Goal: Task Accomplishment & Management: Manage account settings

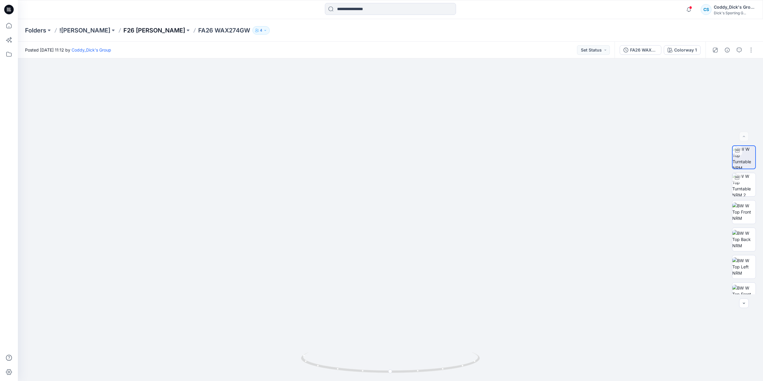
click at [150, 30] on p "F26 [PERSON_NAME]" at bounding box center [154, 30] width 62 height 8
click at [469, 365] on icon at bounding box center [391, 363] width 180 height 22
drag, startPoint x: 455, startPoint y: 364, endPoint x: 274, endPoint y: 354, distance: 181.1
click at [274, 354] on div at bounding box center [390, 219] width 745 height 323
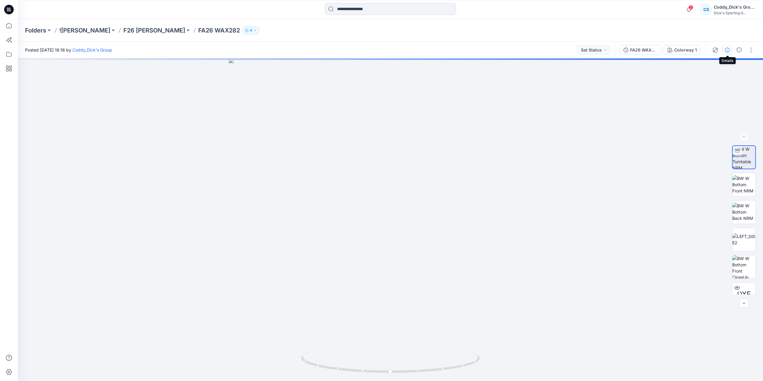
click at [728, 49] on icon "button" at bounding box center [726, 50] width 5 height 5
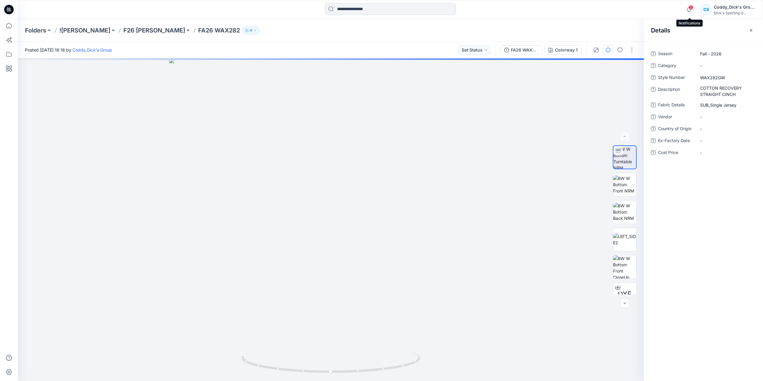
click at [690, 9] on span "2" at bounding box center [690, 7] width 5 height 5
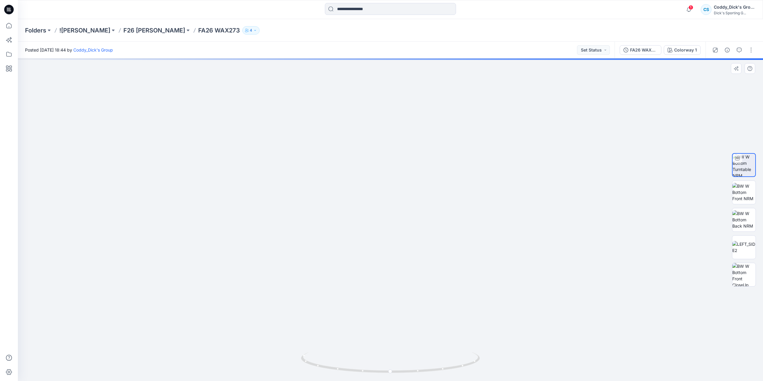
drag, startPoint x: 406, startPoint y: 323, endPoint x: 414, endPoint y: 236, distance: 88.0
click at [414, 236] on img at bounding box center [390, 177] width 449 height 407
drag, startPoint x: 423, startPoint y: 227, endPoint x: 425, endPoint y: 295, distance: 68.9
click at [425, 295] on img at bounding box center [390, 124] width 581 height 514
click at [428, 251] on img at bounding box center [390, 126] width 581 height 510
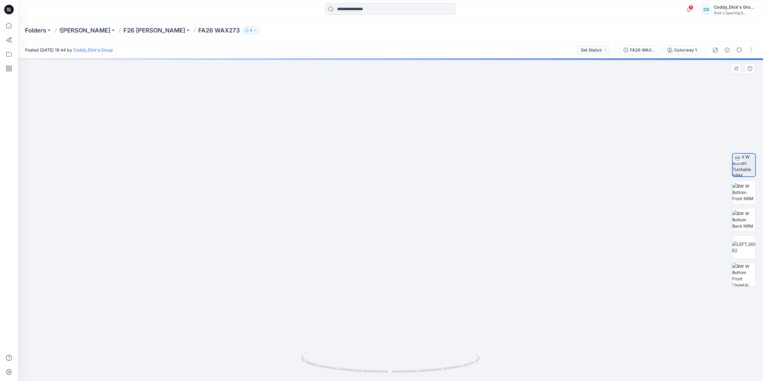
drag, startPoint x: 430, startPoint y: 209, endPoint x: 430, endPoint y: 225, distance: 15.8
click at [430, 225] on img at bounding box center [390, 135] width 581 height 492
drag, startPoint x: 430, startPoint y: 221, endPoint x: 431, endPoint y: 245, distance: 24.5
click at [431, 241] on img at bounding box center [390, 136] width 581 height 490
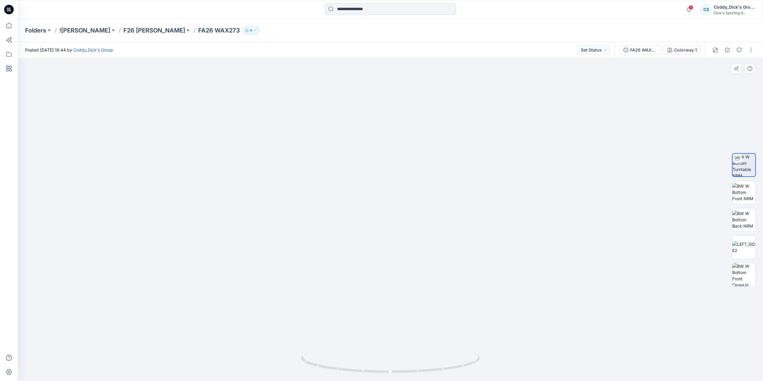
click at [416, 214] on img at bounding box center [390, 184] width 581 height 393
drag, startPoint x: 419, startPoint y: 195, endPoint x: 418, endPoint y: 204, distance: 8.8
click at [417, 206] on img at bounding box center [390, 195] width 581 height 371
drag, startPoint x: 472, startPoint y: 363, endPoint x: 447, endPoint y: 365, distance: 25.7
click at [447, 365] on icon at bounding box center [391, 363] width 180 height 22
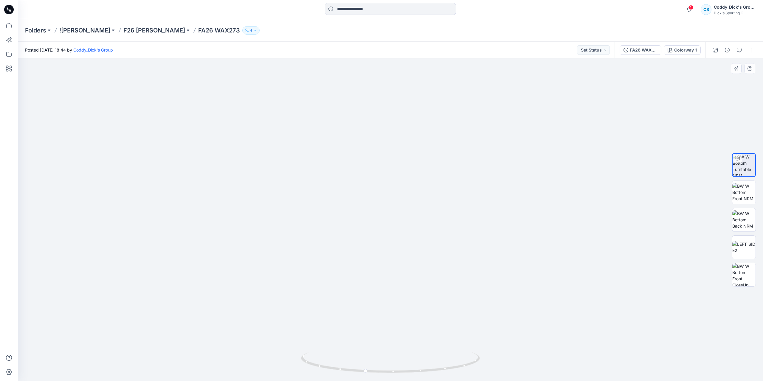
drag, startPoint x: 427, startPoint y: 186, endPoint x: 424, endPoint y: 161, distance: 24.6
click at [424, 161] on img at bounding box center [390, 200] width 581 height 361
drag, startPoint x: 431, startPoint y: 265, endPoint x: 432, endPoint y: 259, distance: 5.4
click at [433, 249] on img at bounding box center [390, 103] width 581 height 555
drag, startPoint x: 453, startPoint y: 370, endPoint x: 440, endPoint y: 372, distance: 13.8
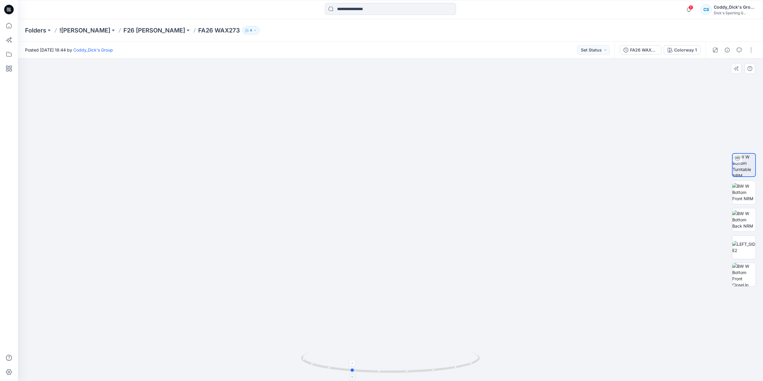
click at [440, 372] on icon at bounding box center [391, 363] width 180 height 22
drag, startPoint x: 431, startPoint y: 183, endPoint x: 431, endPoint y: 251, distance: 68.5
click at [431, 251] on img at bounding box center [390, 134] width 581 height 493
drag, startPoint x: 427, startPoint y: 163, endPoint x: 421, endPoint y: 279, distance: 116.3
click at [421, 279] on img at bounding box center [390, 134] width 581 height 493
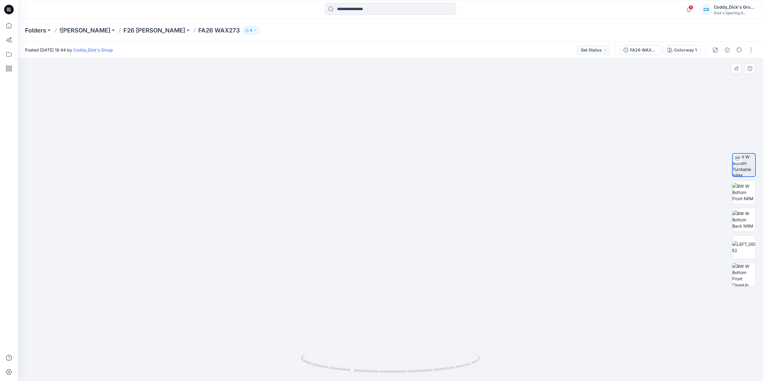
drag, startPoint x: 433, startPoint y: 280, endPoint x: 453, endPoint y: 200, distance: 82.1
click at [453, 200] on img at bounding box center [390, 195] width 581 height 372
drag, startPoint x: 422, startPoint y: 370, endPoint x: 393, endPoint y: 368, distance: 29.2
click at [393, 368] on icon at bounding box center [391, 363] width 180 height 22
drag, startPoint x: 409, startPoint y: 315, endPoint x: 411, endPoint y: 251, distance: 64.7
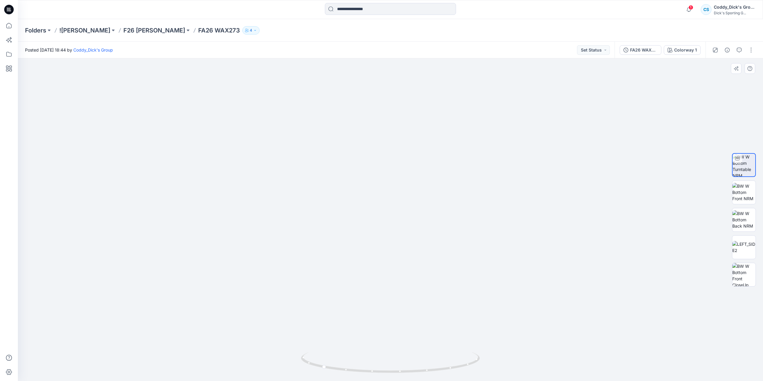
click at [411, 251] on img at bounding box center [390, 116] width 581 height 530
drag, startPoint x: 409, startPoint y: 232, endPoint x: 414, endPoint y: 255, distance: 23.1
click at [409, 309] on img at bounding box center [390, 130] width 581 height 502
drag, startPoint x: 414, startPoint y: 275, endPoint x: 414, endPoint y: 298, distance: 23.2
click at [414, 298] on img at bounding box center [390, 150] width 581 height 461
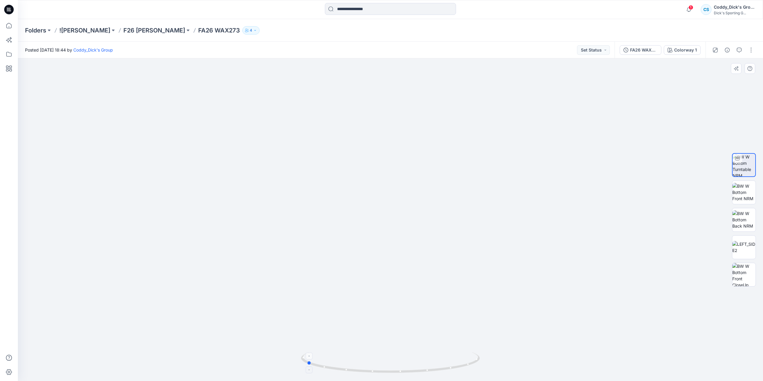
drag, startPoint x: 456, startPoint y: 369, endPoint x: 441, endPoint y: 369, distance: 15.8
click at [441, 369] on icon at bounding box center [391, 363] width 180 height 22
drag, startPoint x: 427, startPoint y: 158, endPoint x: 421, endPoint y: 223, distance: 65.2
click at [421, 223] on img at bounding box center [390, 209] width 581 height 343
drag, startPoint x: 430, startPoint y: 220, endPoint x: 440, endPoint y: 140, distance: 80.5
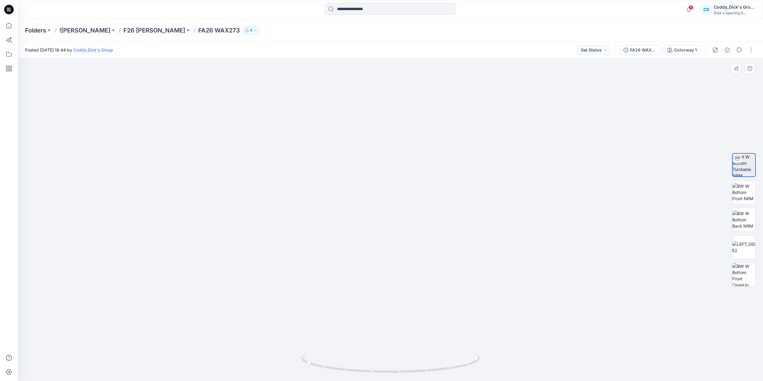
click at [440, 140] on img at bounding box center [390, 210] width 581 height 341
drag, startPoint x: 441, startPoint y: 281, endPoint x: 453, endPoint y: 173, distance: 108.6
click at [454, 178] on img at bounding box center [390, 103] width 581 height 555
drag, startPoint x: 403, startPoint y: 206, endPoint x: 405, endPoint y: 236, distance: 29.8
click at [405, 236] on img at bounding box center [390, 108] width 581 height 545
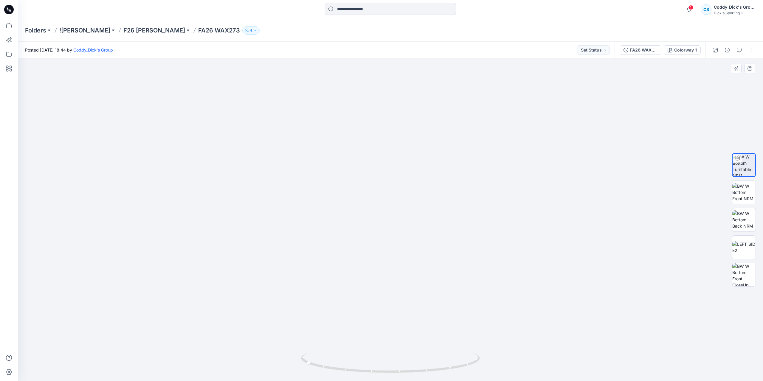
drag, startPoint x: 411, startPoint y: 195, endPoint x: 410, endPoint y: 198, distance: 3.6
click at [410, 198] on img at bounding box center [390, 124] width 581 height 513
drag, startPoint x: 408, startPoint y: 133, endPoint x: 399, endPoint y: 231, distance: 97.6
click at [399, 231] on img at bounding box center [390, 124] width 581 height 513
click at [409, 210] on img at bounding box center [390, 192] width 581 height 377
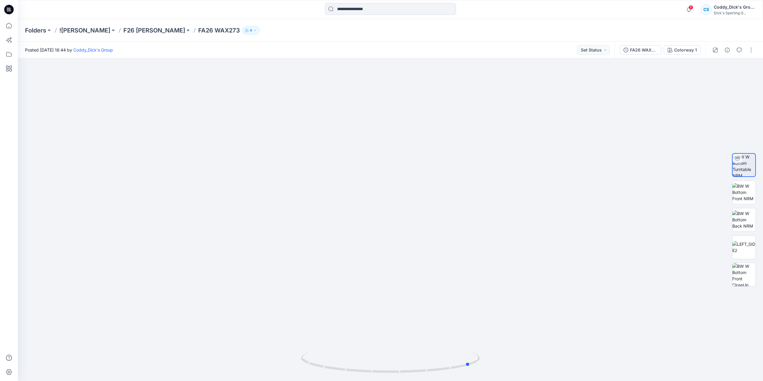
drag, startPoint x: 466, startPoint y: 367, endPoint x: 452, endPoint y: 367, distance: 14.3
click at [452, 367] on icon at bounding box center [391, 363] width 180 height 22
drag, startPoint x: 463, startPoint y: 329, endPoint x: 475, endPoint y: 251, distance: 79.3
click at [475, 251] on img at bounding box center [390, 192] width 581 height 377
drag, startPoint x: 451, startPoint y: 370, endPoint x: 448, endPoint y: 301, distance: 69.8
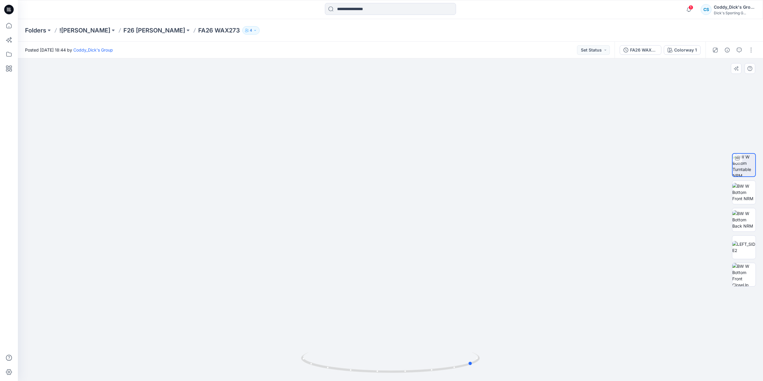
click at [448, 301] on div at bounding box center [390, 219] width 745 height 323
drag, startPoint x: 433, startPoint y: 268, endPoint x: 427, endPoint y: 251, distance: 18.0
click at [427, 251] on img at bounding box center [390, 153] width 581 height 455
drag, startPoint x: 430, startPoint y: 307, endPoint x: 433, endPoint y: 290, distance: 17.4
click at [433, 290] on img at bounding box center [390, 102] width 581 height 557
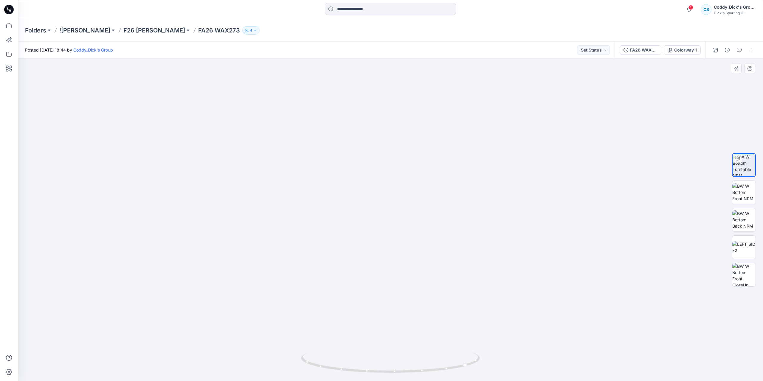
drag, startPoint x: 462, startPoint y: 268, endPoint x: 463, endPoint y: 295, distance: 27.7
click at [463, 295] on img at bounding box center [390, 101] width 581 height 560
drag, startPoint x: 433, startPoint y: 224, endPoint x: 434, endPoint y: 262, distance: 38.2
click at [434, 262] on img at bounding box center [390, 116] width 581 height 529
drag
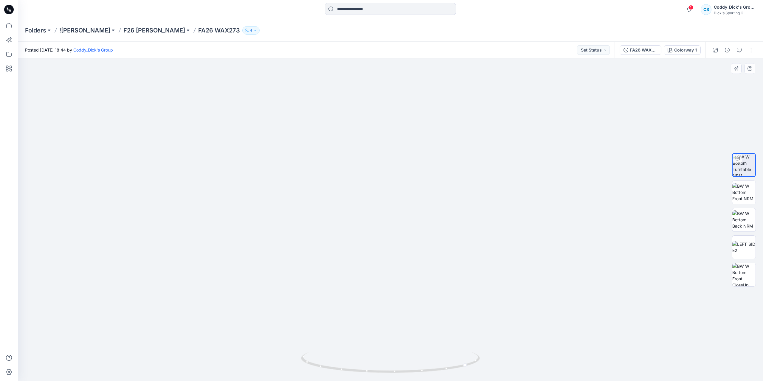
click at [433, 253] on img at bounding box center [390, 134] width 581 height 494
click at [426, 200] on img at bounding box center [390, 199] width 581 height 364
click at [434, 367] on icon at bounding box center [391, 363] width 180 height 22
click at [403, 169] on img at bounding box center [390, 206] width 581 height 349
click at [399, 178] on img at bounding box center [390, 104] width 581 height 553
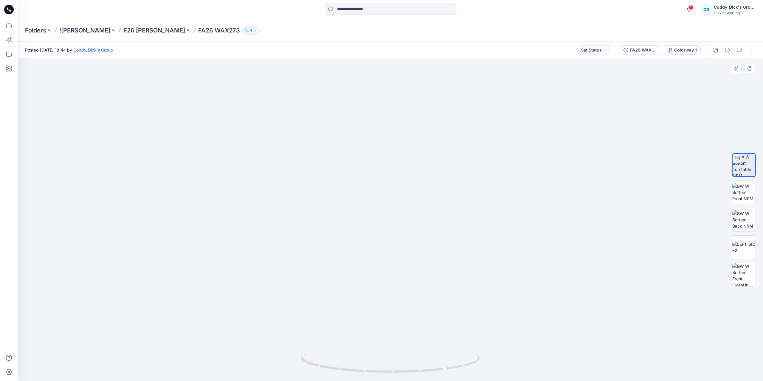
click at [407, 314] on img at bounding box center [390, 92] width 581 height 577
click at [411, 258] on img at bounding box center [390, 219] width 581 height 323
click at [738, 186] on img at bounding box center [743, 192] width 23 height 19
click at [750, 221] on img at bounding box center [743, 219] width 23 height 19
click at [752, 250] on img at bounding box center [743, 247] width 23 height 13
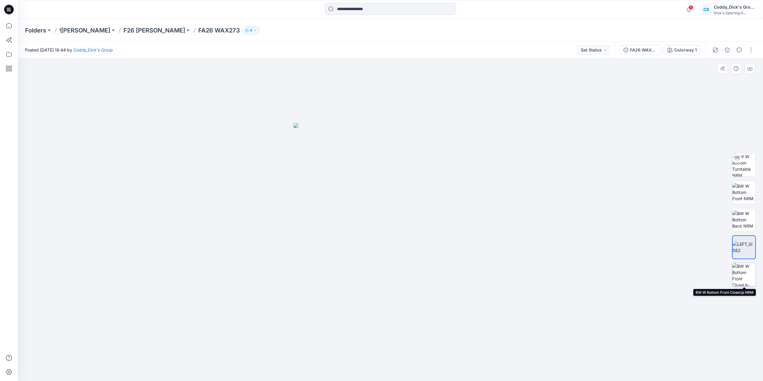
click at [744, 272] on img at bounding box center [743, 274] width 23 height 23
click at [140, 30] on p "F26 [PERSON_NAME]" at bounding box center [154, 30] width 62 height 8
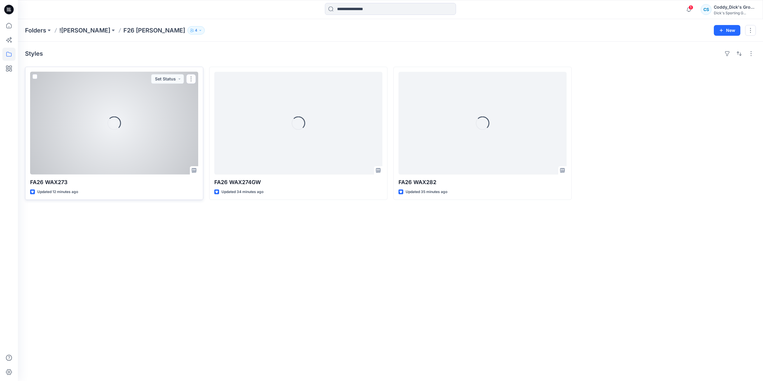
click at [104, 100] on div "Loading..." at bounding box center [114, 123] width 168 height 103
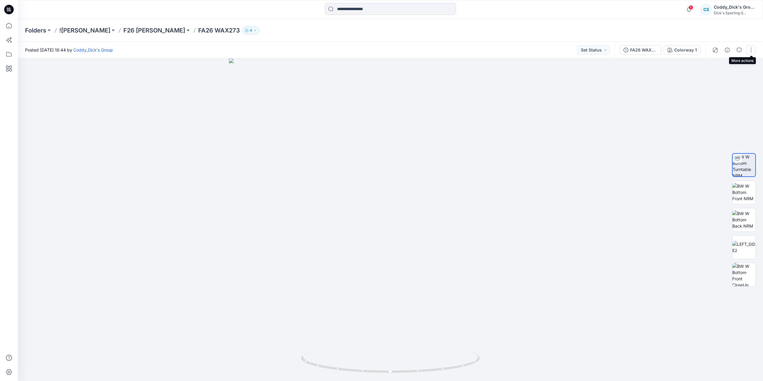
click at [752, 53] on button "button" at bounding box center [751, 50] width 10 height 10
click at [718, 78] on button "Edit" at bounding box center [725, 80] width 55 height 11
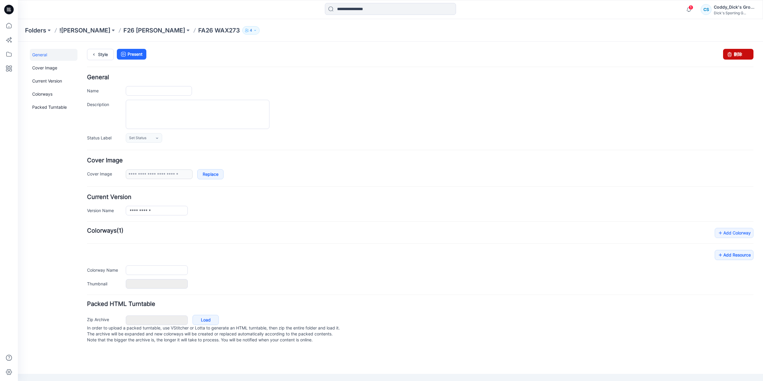
type input "**********"
click at [751, 55] on div "**********" at bounding box center [390, 208] width 745 height 332
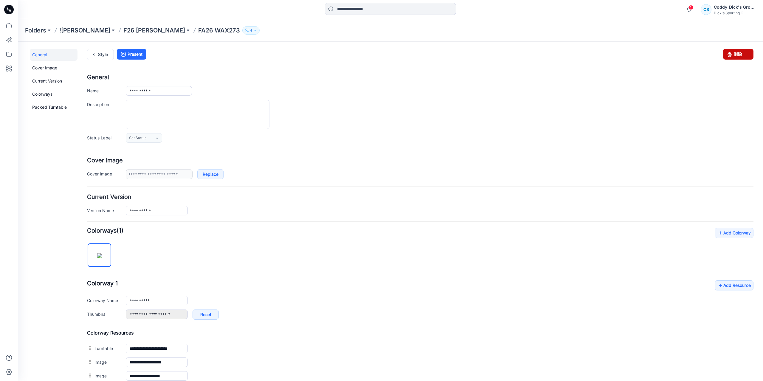
drag, startPoint x: 730, startPoint y: 56, endPoint x: 427, endPoint y: 63, distance: 303.3
click at [730, 56] on link "刪除" at bounding box center [738, 54] width 30 height 11
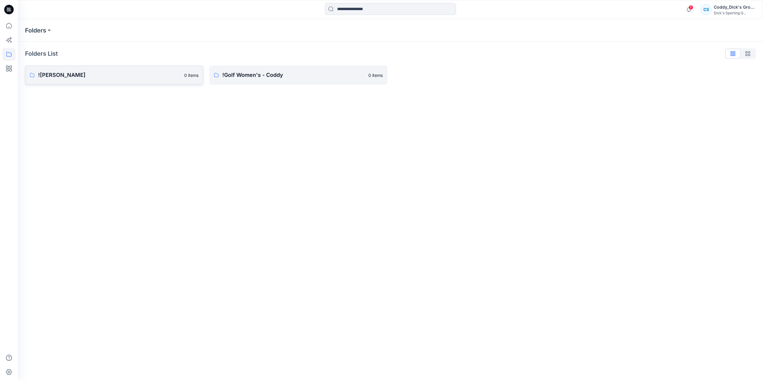
click at [79, 81] on link "![PERSON_NAME] 0 items" at bounding box center [114, 75] width 178 height 19
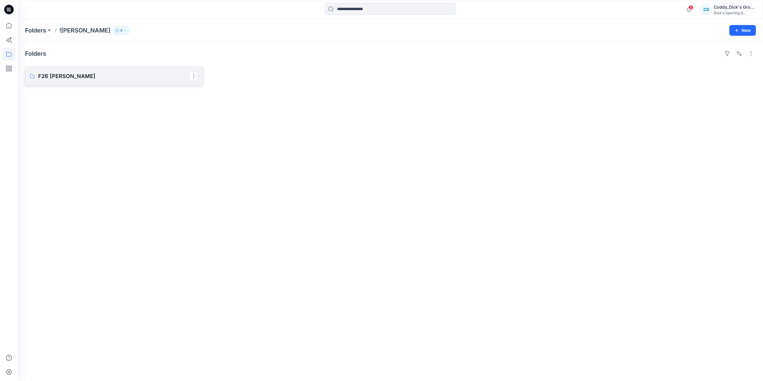
click at [139, 71] on link "F26 [PERSON_NAME]" at bounding box center [114, 76] width 178 height 19
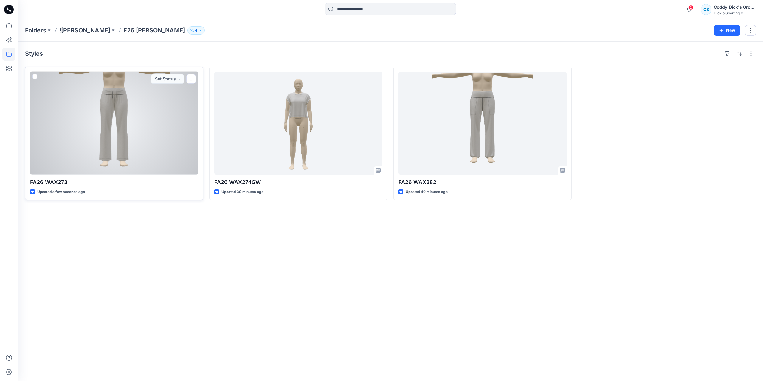
click at [153, 113] on div at bounding box center [114, 123] width 168 height 103
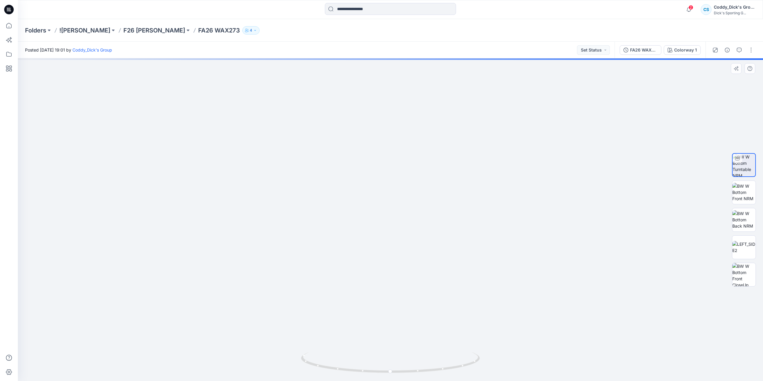
drag, startPoint x: 393, startPoint y: 257, endPoint x: 395, endPoint y: 302, distance: 44.7
click at [394, 304] on img at bounding box center [389, 177] width 491 height 407
drag, startPoint x: 394, startPoint y: 195, endPoint x: 395, endPoint y: 209, distance: 14.6
click at [395, 209] on img at bounding box center [390, 203] width 581 height 356
drag, startPoint x: 419, startPoint y: 262, endPoint x: 417, endPoint y: 274, distance: 11.5
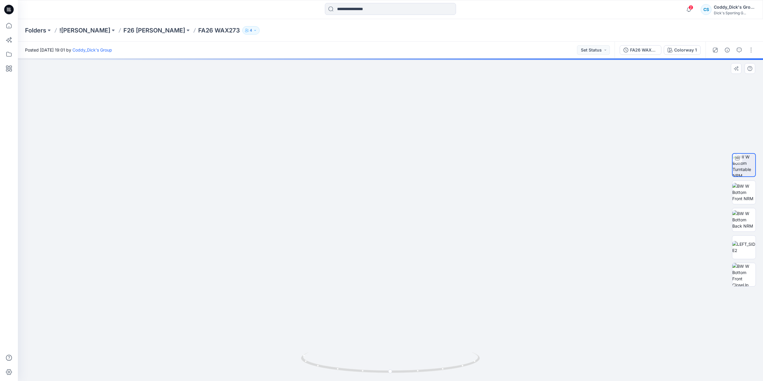
click at [418, 171] on img at bounding box center [390, 196] width 539 height 370
drag, startPoint x: 417, startPoint y: 276, endPoint x: 416, endPoint y: 167, distance: 109.0
click at [416, 168] on img at bounding box center [390, 163] width 539 height 437
drag, startPoint x: 418, startPoint y: 238, endPoint x: 416, endPoint y: 228, distance: 10.2
click at [418, 226] on img at bounding box center [390, 111] width 539 height 539
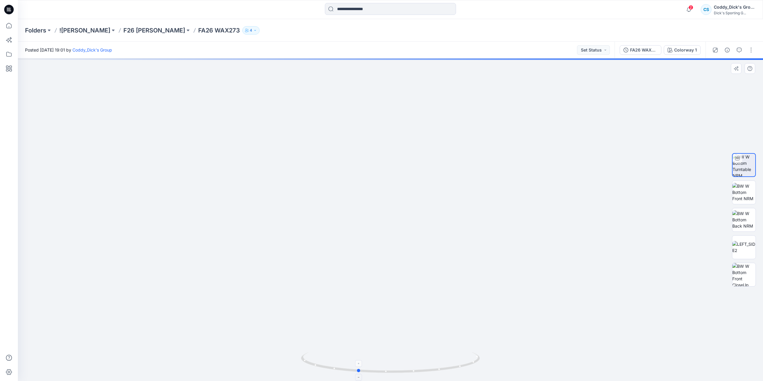
drag, startPoint x: 449, startPoint y: 373, endPoint x: 416, endPoint y: 372, distance: 32.8
click at [416, 372] on icon at bounding box center [391, 363] width 180 height 22
drag, startPoint x: 418, startPoint y: 209, endPoint x: 416, endPoint y: 288, distance: 79.3
click at [417, 293] on img at bounding box center [390, 113] width 539 height 536
drag, startPoint x: 413, startPoint y: 238, endPoint x: 413, endPoint y: 248, distance: 10.4
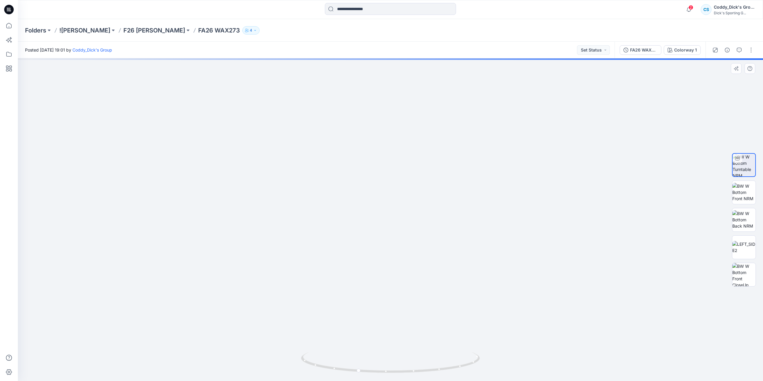
click at [413, 248] on img at bounding box center [390, 185] width 455 height 391
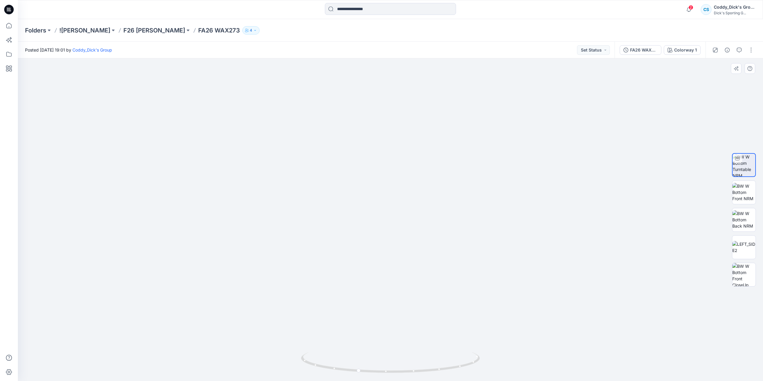
drag, startPoint x: 402, startPoint y: 166, endPoint x: 402, endPoint y: 195, distance: 28.9
click at [402, 192] on img at bounding box center [390, 185] width 455 height 391
drag, startPoint x: 404, startPoint y: 221, endPoint x: 407, endPoint y: 175, distance: 46.3
click at [407, 175] on img at bounding box center [390, 179] width 497 height 405
drag, startPoint x: 406, startPoint y: 243, endPoint x: 413, endPoint y: 159, distance: 84.1
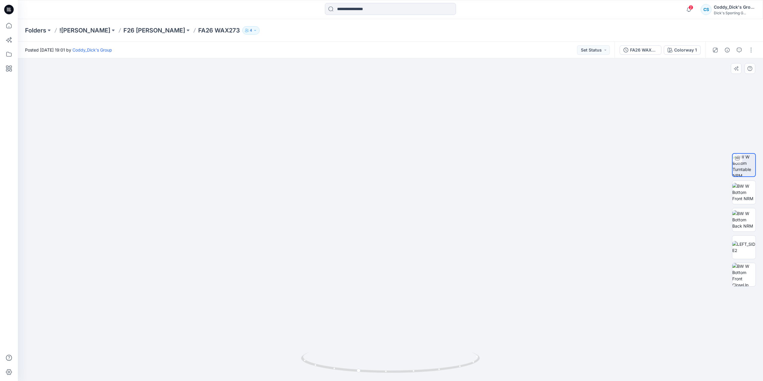
click at [414, 162] on img at bounding box center [390, 177] width 497 height 407
click at [419, 211] on img at bounding box center [390, 137] width 497 height 488
drag, startPoint x: 394, startPoint y: 186, endPoint x: 401, endPoint y: 244, distance: 59.0
click at [401, 244] on img at bounding box center [390, 94] width 581 height 573
drag, startPoint x: 401, startPoint y: 137, endPoint x: 404, endPoint y: 210, distance: 73.6
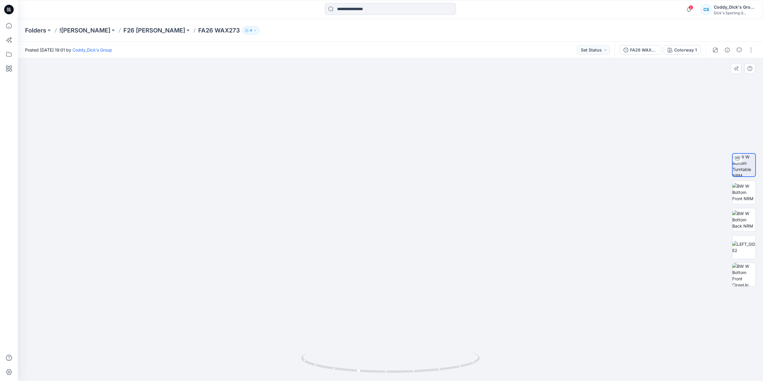
click at [404, 210] on img at bounding box center [390, 120] width 581 height 522
drag, startPoint x: 425, startPoint y: 372, endPoint x: 404, endPoint y: 374, distance: 21.3
click at [404, 374] on icon at bounding box center [391, 363] width 180 height 22
drag, startPoint x: 413, startPoint y: 200, endPoint x: 415, endPoint y: 236, distance: 36.4
click at [413, 236] on img at bounding box center [390, 184] width 497 height 393
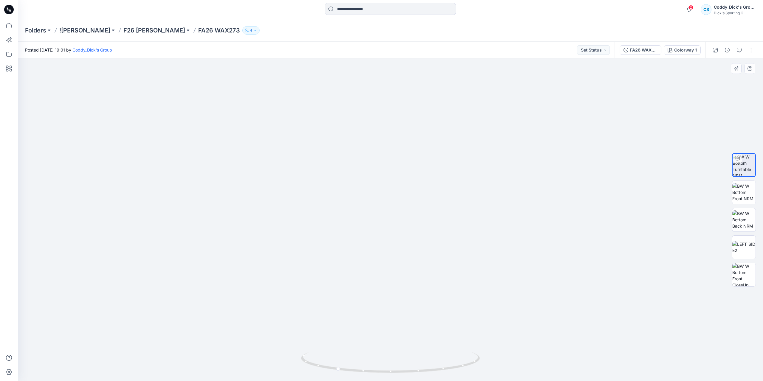
drag, startPoint x: 427, startPoint y: 182, endPoint x: 428, endPoint y: 192, distance: 9.6
click at [428, 192] on img at bounding box center [390, 196] width 560 height 370
drag, startPoint x: 443, startPoint y: 370, endPoint x: 421, endPoint y: 373, distance: 22.5
click at [421, 373] on icon at bounding box center [391, 363] width 180 height 22
drag, startPoint x: 427, startPoint y: 220, endPoint x: 422, endPoint y: 186, distance: 34.3
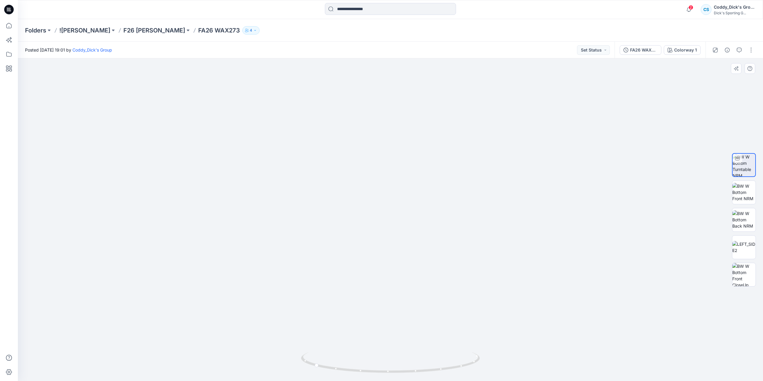
click at [423, 187] on img at bounding box center [390, 148] width 539 height 463
drag, startPoint x: 427, startPoint y: 243, endPoint x: 425, endPoint y: 239, distance: 4.2
click at [425, 238] on img at bounding box center [390, 133] width 539 height 496
drag, startPoint x: 411, startPoint y: 218, endPoint x: 409, endPoint y: 250, distance: 31.6
click at [409, 250] on img at bounding box center [390, 92] width 581 height 578
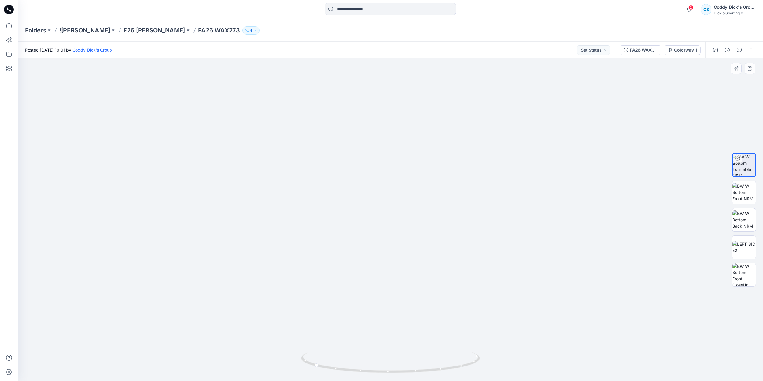
drag, startPoint x: 409, startPoint y: 189, endPoint x: 411, endPoint y: 220, distance: 31.4
click at [411, 220] on img at bounding box center [390, 107] width 581 height 547
drag, startPoint x: 416, startPoint y: 181, endPoint x: 418, endPoint y: 195, distance: 13.2
click at [418, 195] on img at bounding box center [390, 130] width 581 height 502
drag, startPoint x: 419, startPoint y: 158, endPoint x: 419, endPoint y: 189, distance: 30.4
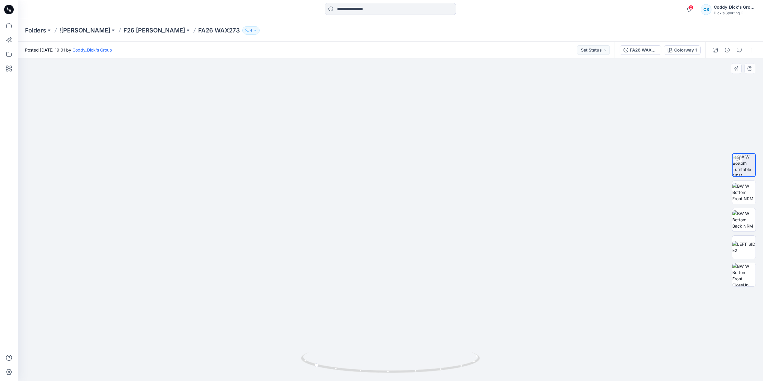
click at [419, 189] on img at bounding box center [390, 130] width 581 height 502
drag, startPoint x: 411, startPoint y: 140, endPoint x: 415, endPoint y: 141, distance: 4.2
click at [419, 121] on img at bounding box center [390, 136] width 581 height 490
drag, startPoint x: 404, startPoint y: 187, endPoint x: 409, endPoint y: 169, distance: 18.4
click at [409, 169] on img at bounding box center [390, 127] width 581 height 508
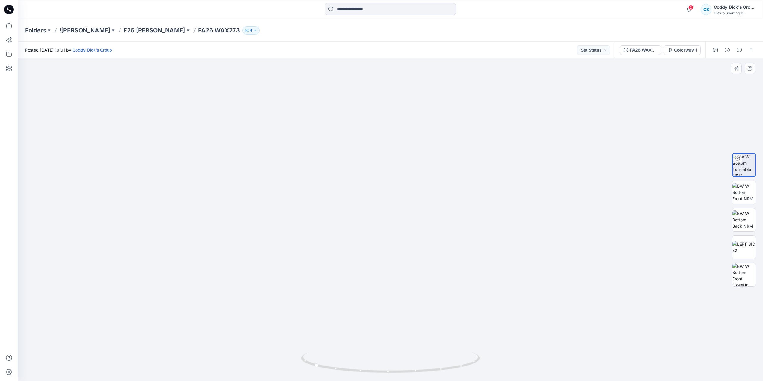
drag, startPoint x: 409, startPoint y: 169, endPoint x: 412, endPoint y: 180, distance: 11.3
click at [412, 180] on img at bounding box center [390, 132] width 581 height 497
drag, startPoint x: 417, startPoint y: 133, endPoint x: 412, endPoint y: 219, distance: 85.9
click at [412, 219] on img at bounding box center [390, 132] width 581 height 497
drag, startPoint x: 403, startPoint y: 154, endPoint x: 402, endPoint y: 194, distance: 39.9
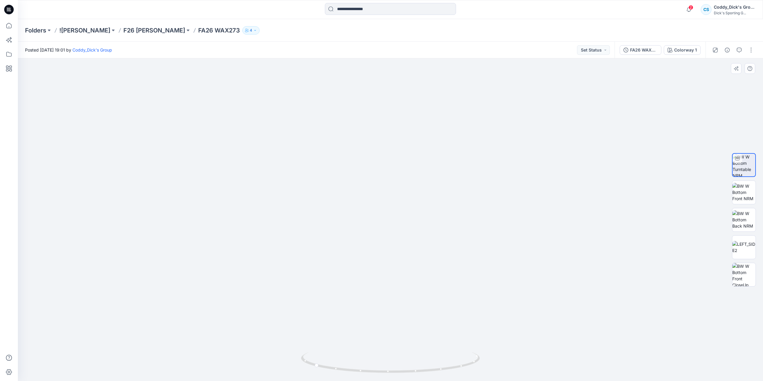
click at [403, 197] on img at bounding box center [390, 187] width 581 height 388
drag, startPoint x: 466, startPoint y: 367, endPoint x: 448, endPoint y: 369, distance: 17.9
click at [448, 369] on icon at bounding box center [391, 363] width 180 height 22
drag, startPoint x: 418, startPoint y: 307, endPoint x: 414, endPoint y: 164, distance: 143.0
click at [414, 165] on img at bounding box center [390, 201] width 539 height 359
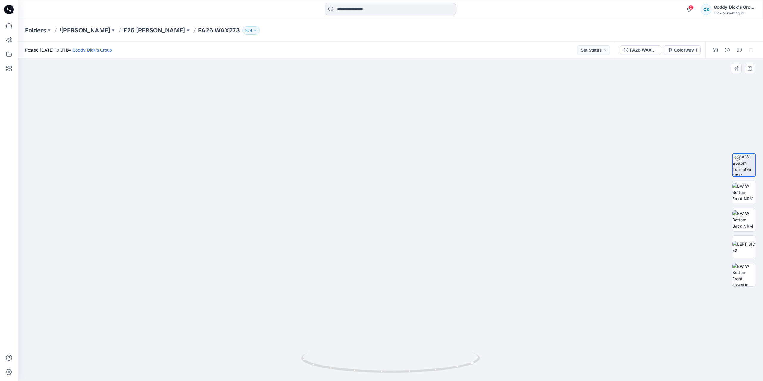
drag
click at [412, 253] on img at bounding box center [390, 131] width 539 height 501
click at [427, 370] on icon at bounding box center [391, 363] width 180 height 22
click at [387, 312] on img at bounding box center [390, 111] width 539 height 539
click at [415, 237] on img at bounding box center [390, 169] width 539 height 423
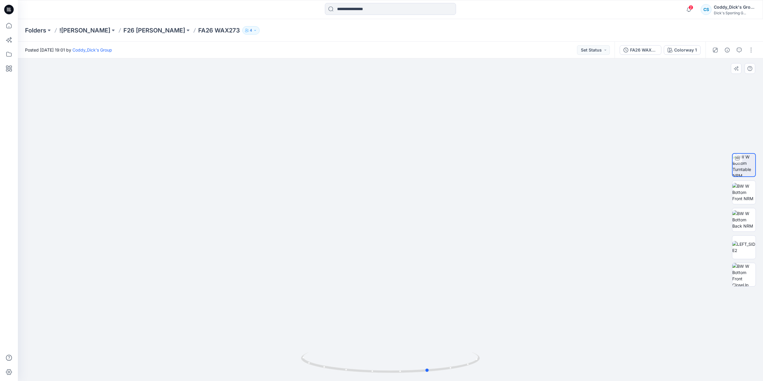
click at [440, 368] on icon at bounding box center [391, 363] width 180 height 22
click at [431, 364] on icon at bounding box center [391, 363] width 180 height 22
click at [450, 249] on div at bounding box center [390, 219] width 745 height 323
click at [245, 133] on div at bounding box center [390, 219] width 745 height 323
click at [202, 31] on p "FA26 WAX273" at bounding box center [219, 30] width 42 height 8
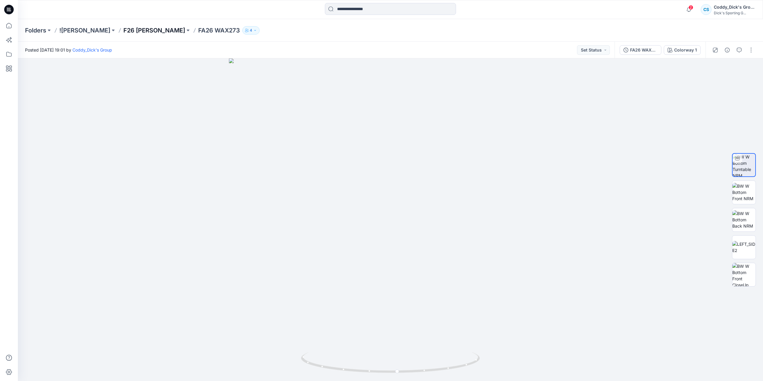
click at [163, 30] on p "F26 [PERSON_NAME]" at bounding box center [154, 30] width 62 height 8
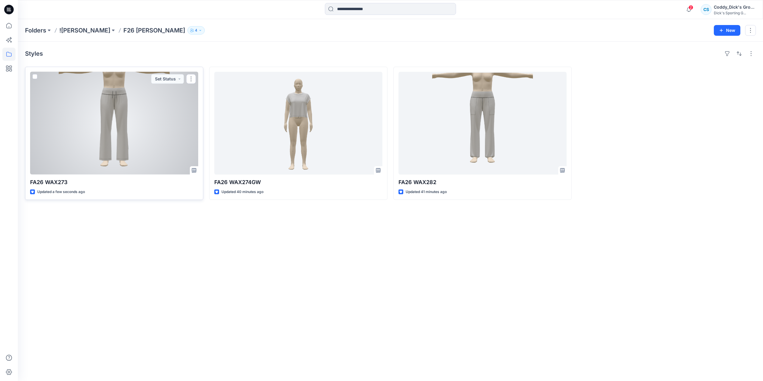
click at [120, 117] on div at bounding box center [114, 123] width 168 height 103
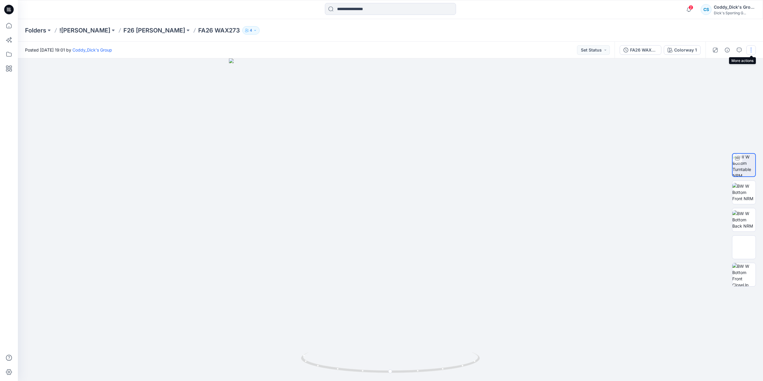
click at [749, 50] on button "button" at bounding box center [751, 50] width 10 height 10
click at [722, 80] on button "Edit" at bounding box center [725, 80] width 55 height 11
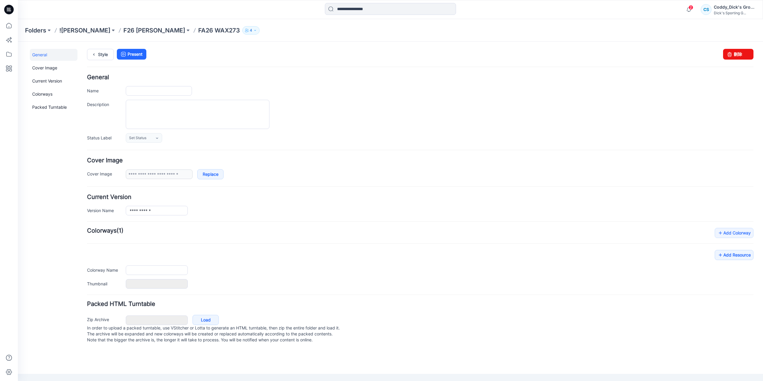
type input "**********"
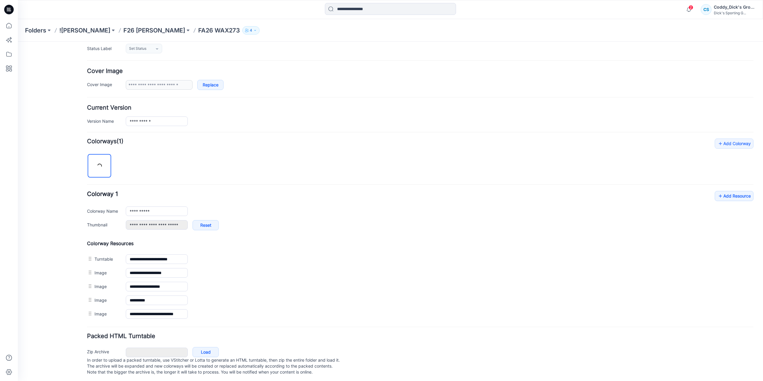
scroll to position [95, 0]
click at [741, 189] on link "Add Resource" at bounding box center [733, 194] width 39 height 10
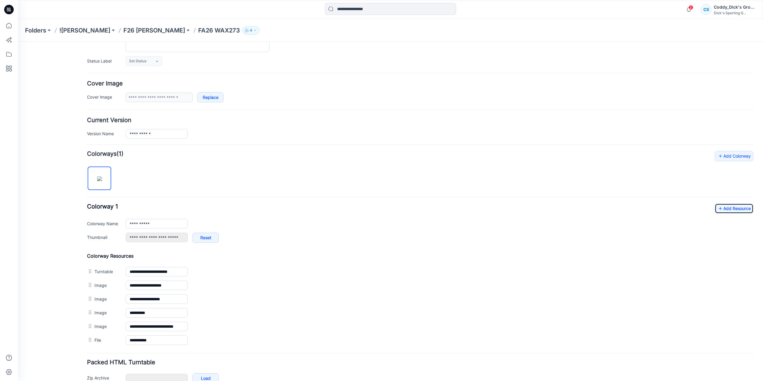
scroll to position [49, 0]
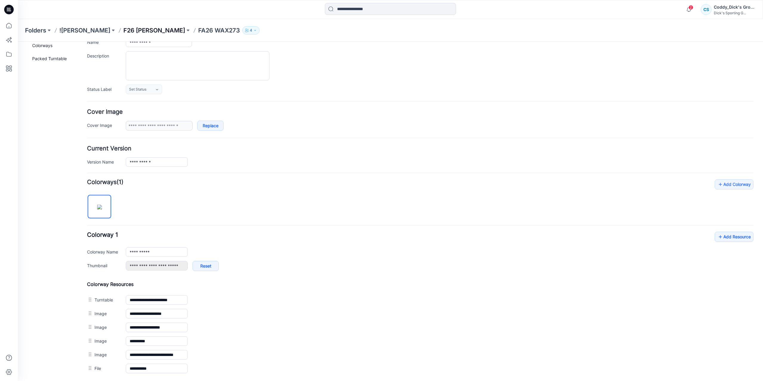
click at [155, 32] on p "F26 [PERSON_NAME]" at bounding box center [154, 30] width 62 height 8
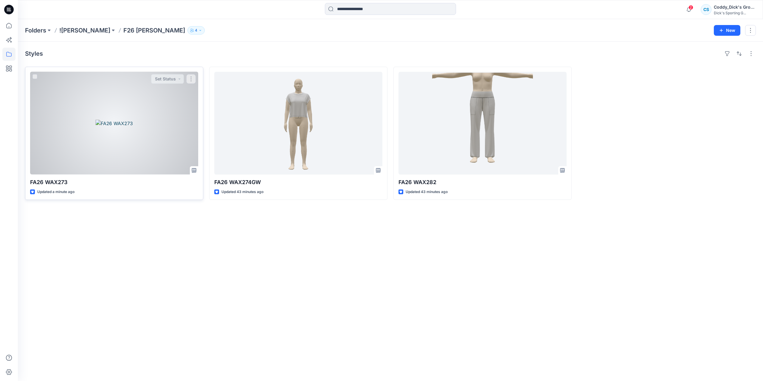
click at [144, 135] on div at bounding box center [114, 123] width 168 height 103
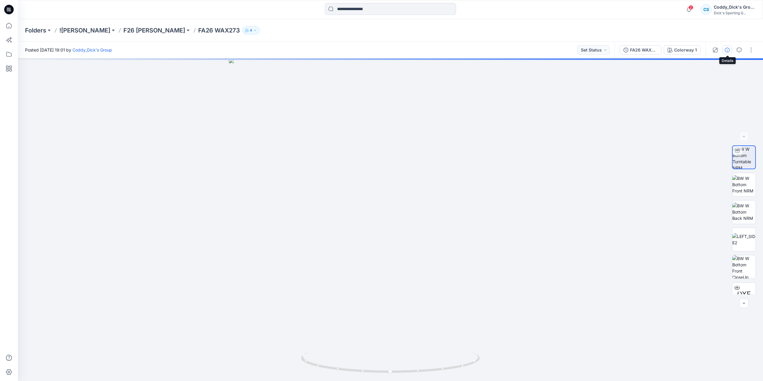
click at [728, 52] on icon "button" at bounding box center [726, 50] width 5 height 5
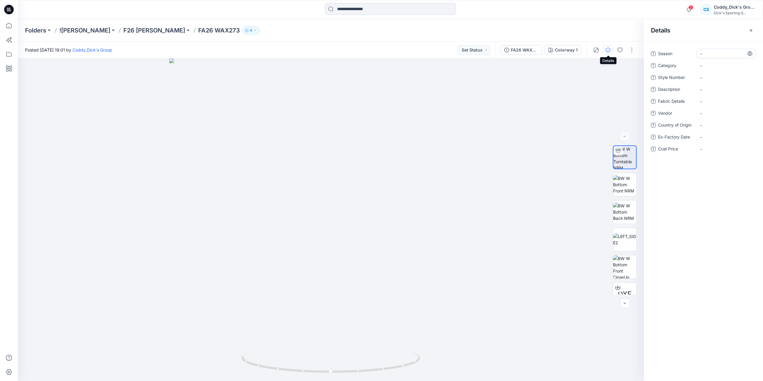
click at [720, 56] on span "-" at bounding box center [726, 54] width 52 height 6
type textarea "**********"
click at [702, 75] on Number "-" at bounding box center [726, 77] width 52 height 6
type textarea "********"
click at [708, 89] on span "-" at bounding box center [726, 89] width 52 height 6
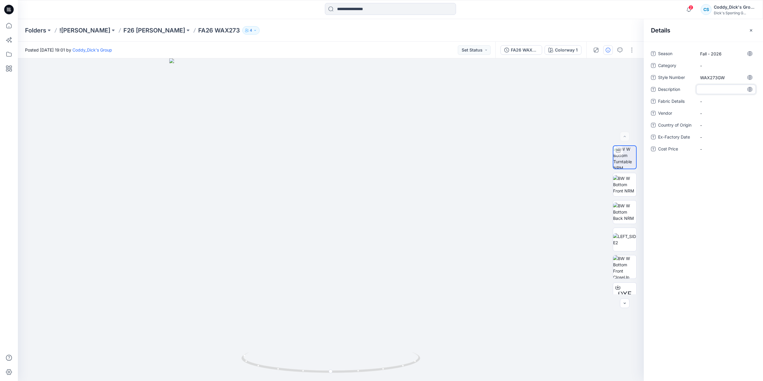
type textarea "**********"
click at [705, 112] on Details "-" at bounding box center [726, 111] width 52 height 6
type textarea "**********"
click at [752, 31] on icon "button" at bounding box center [750, 30] width 5 height 5
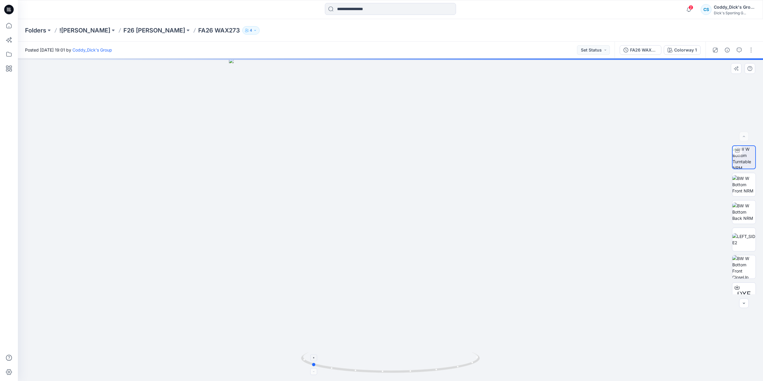
drag, startPoint x: 439, startPoint y: 370, endPoint x: 360, endPoint y: 367, distance: 79.3
click at [360, 367] on icon at bounding box center [391, 363] width 180 height 22
drag, startPoint x: 445, startPoint y: 373, endPoint x: 355, endPoint y: 371, distance: 89.7
click at [355, 371] on icon at bounding box center [391, 363] width 180 height 22
